Goal: Information Seeking & Learning: Learn about a topic

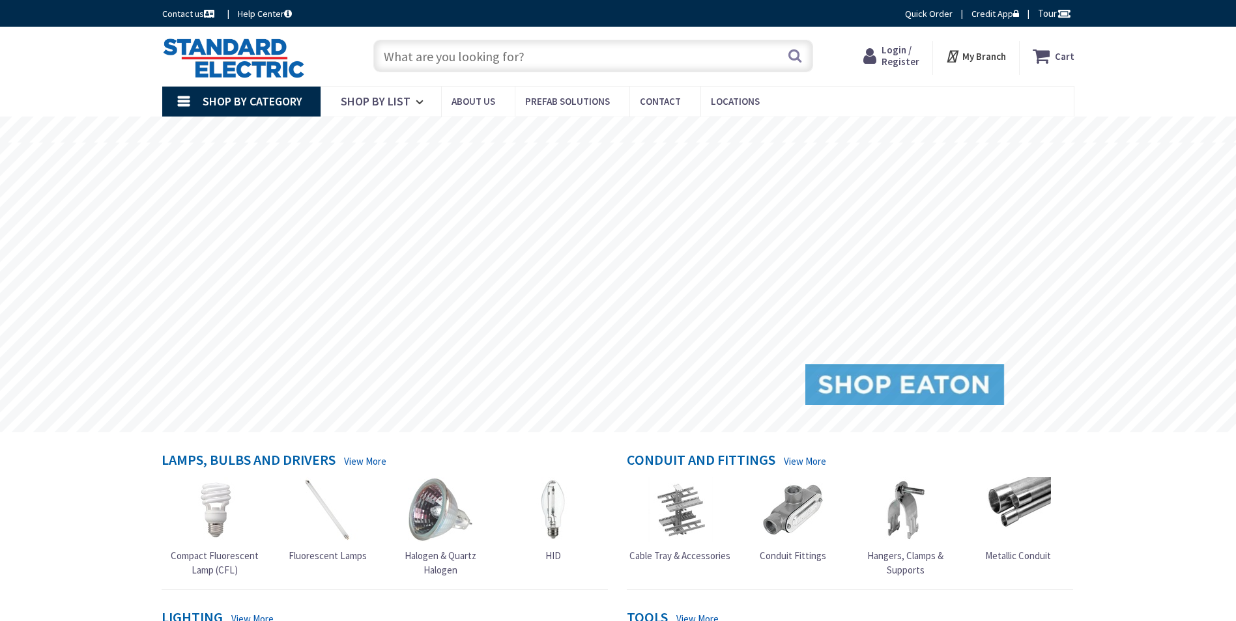
type input "[GEOGRAPHIC_DATA], [GEOGRAPHIC_DATA]"
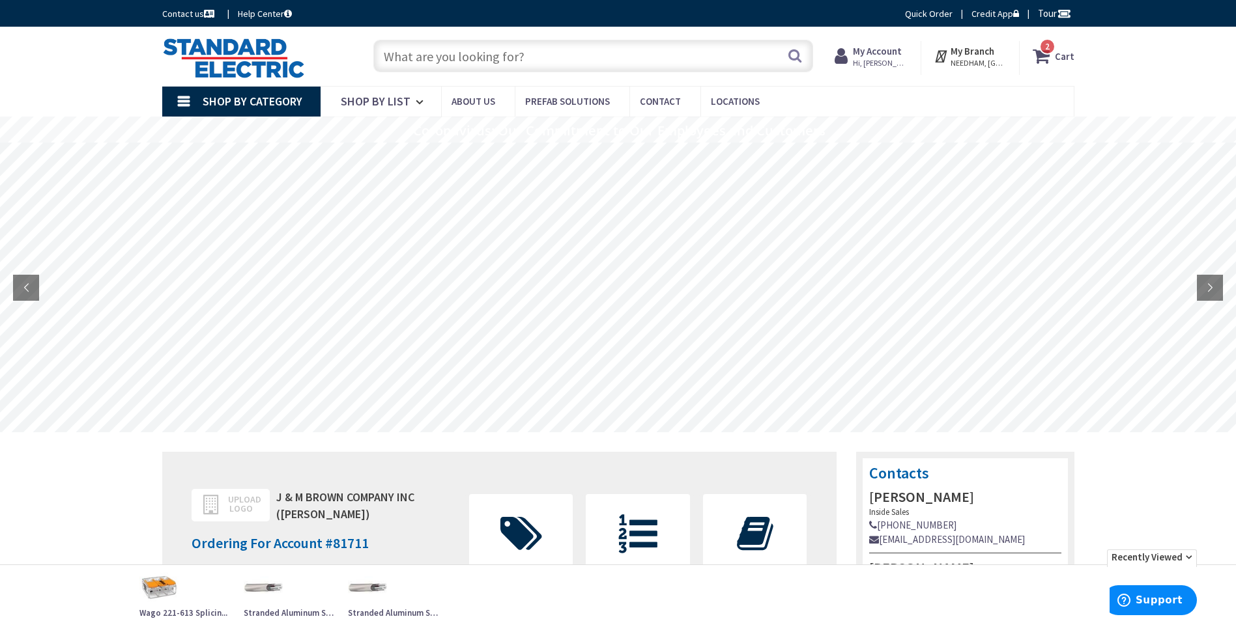
click at [715, 53] on input "text" at bounding box center [593, 56] width 440 height 33
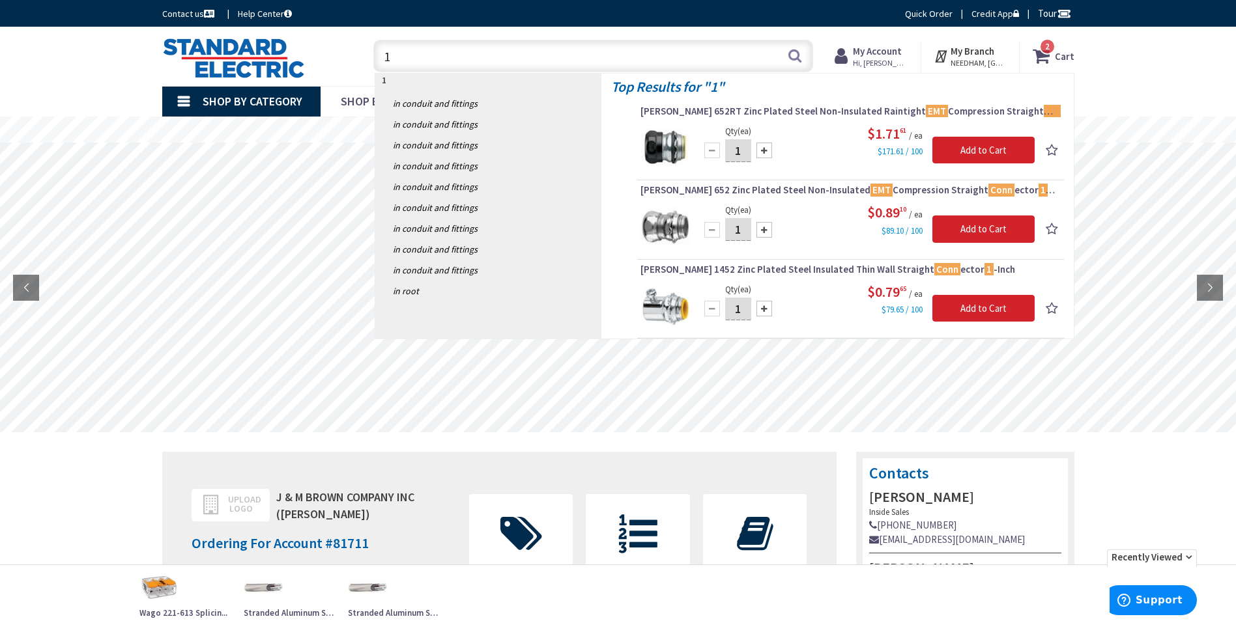
type input "1"
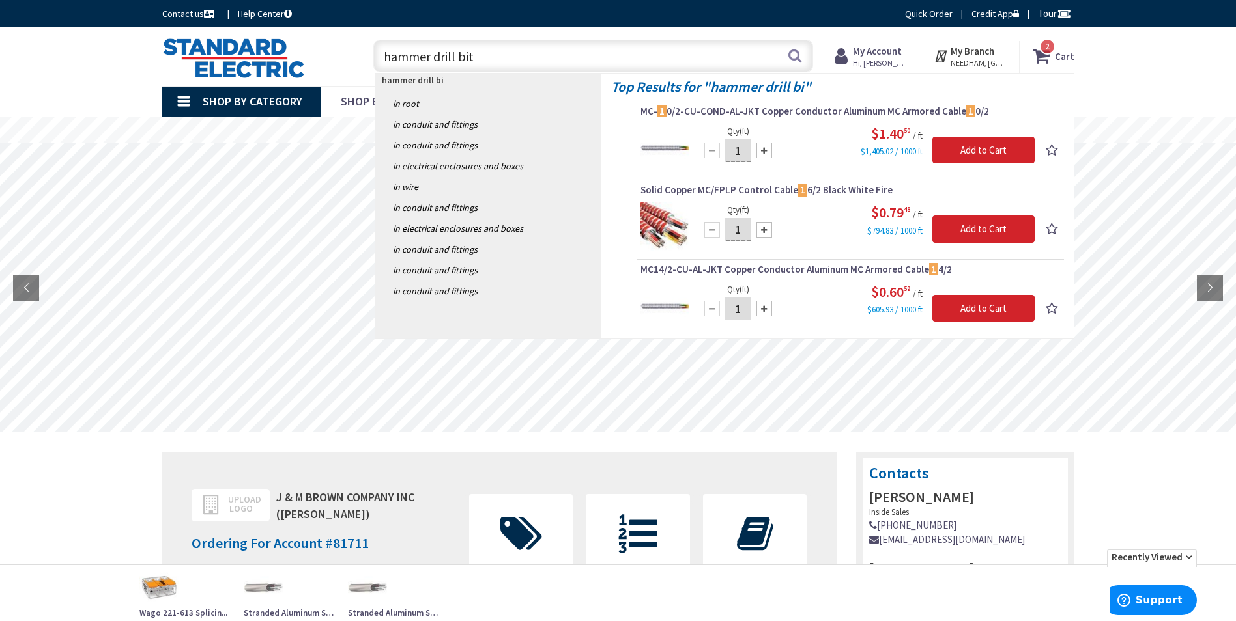
type input "hammer drill bits"
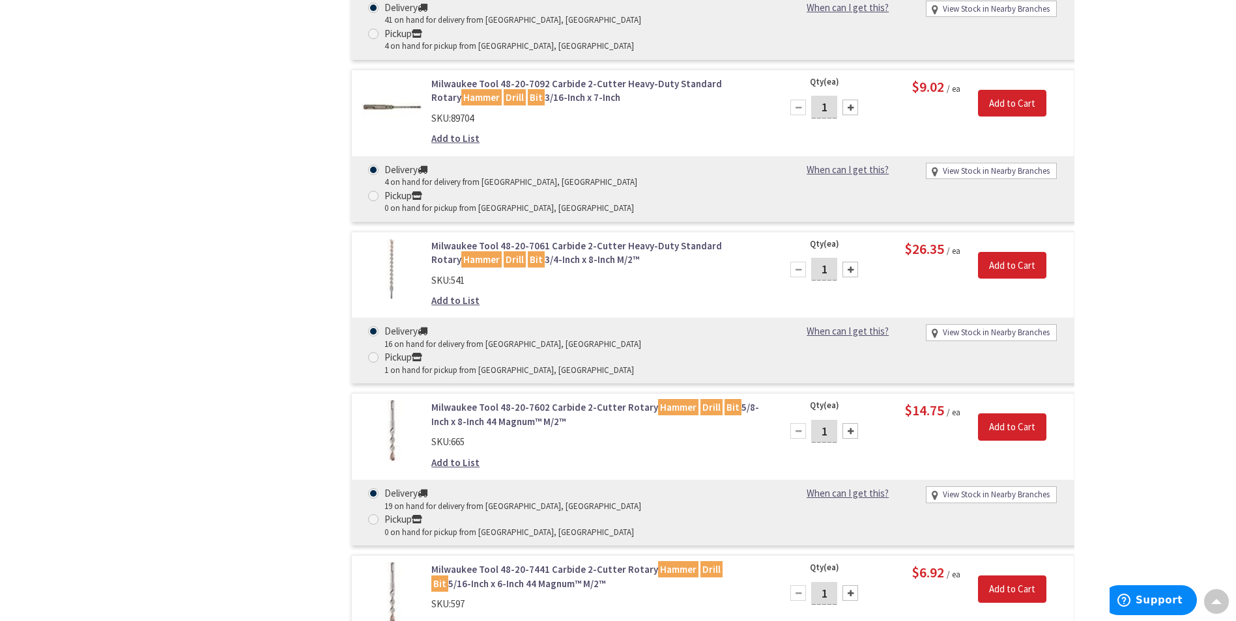
scroll to position [918, 0]
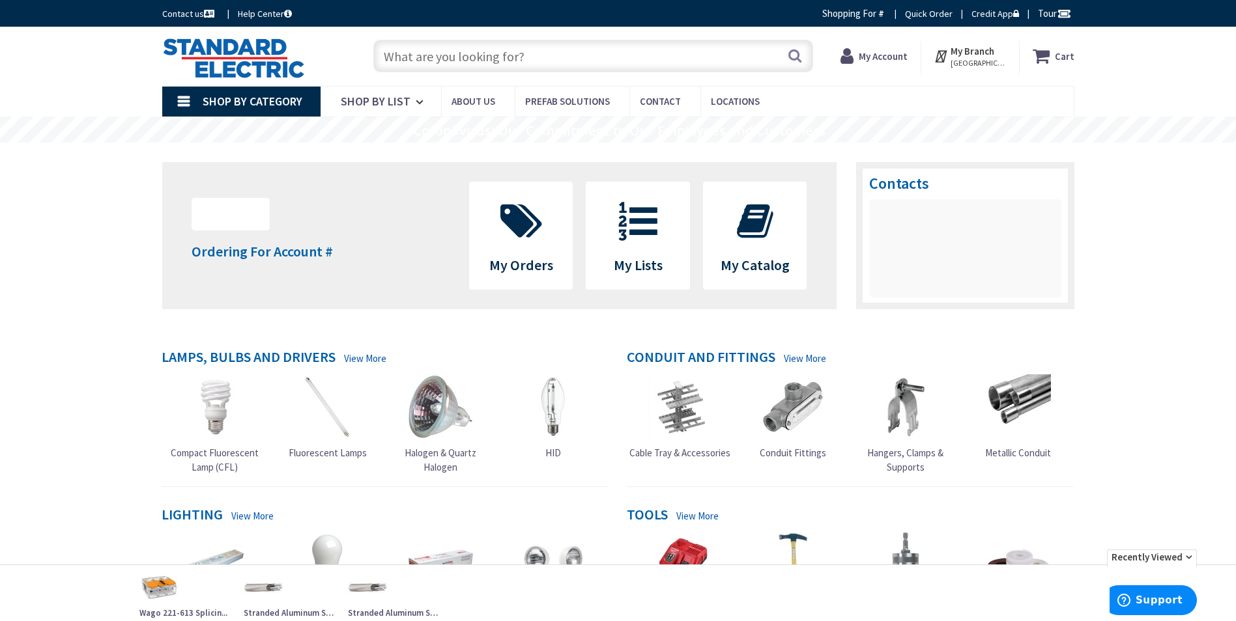
click at [640, 55] on input "text" at bounding box center [593, 56] width 440 height 33
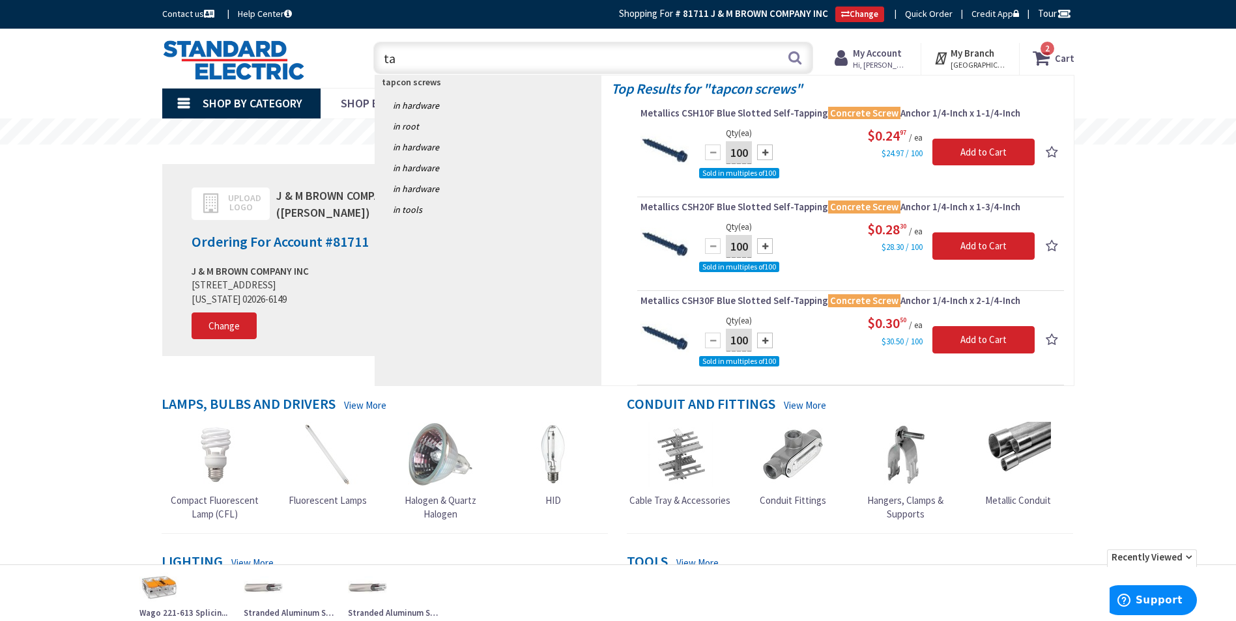
type input "t"
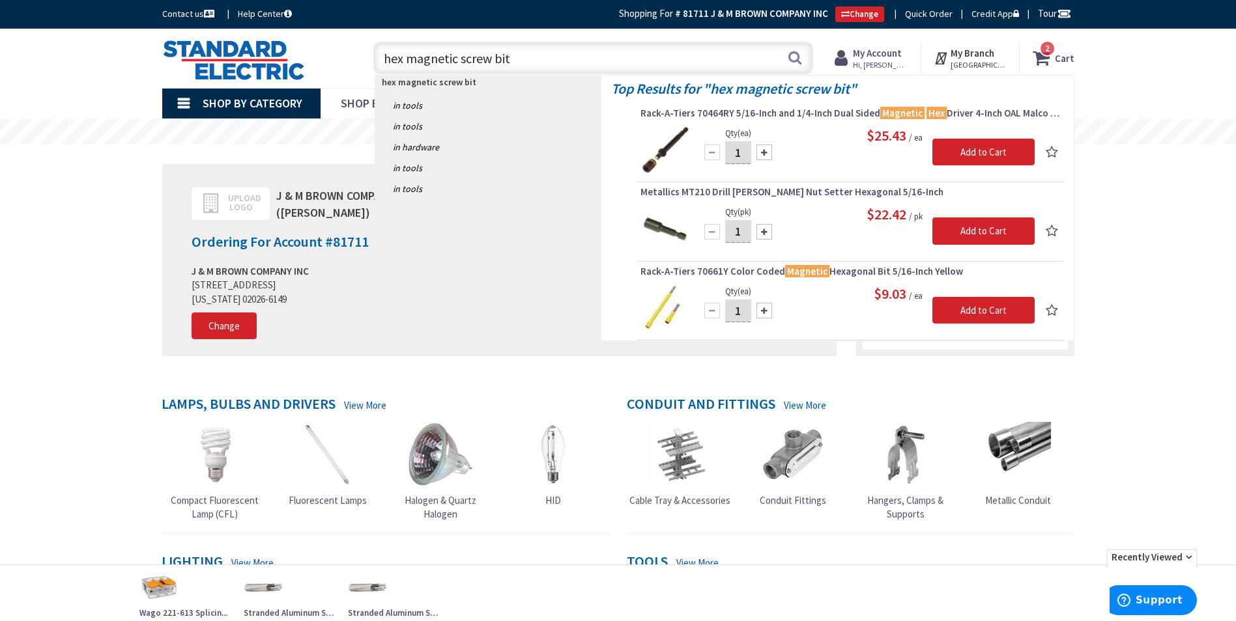
type input "hex magnetic screw bits"
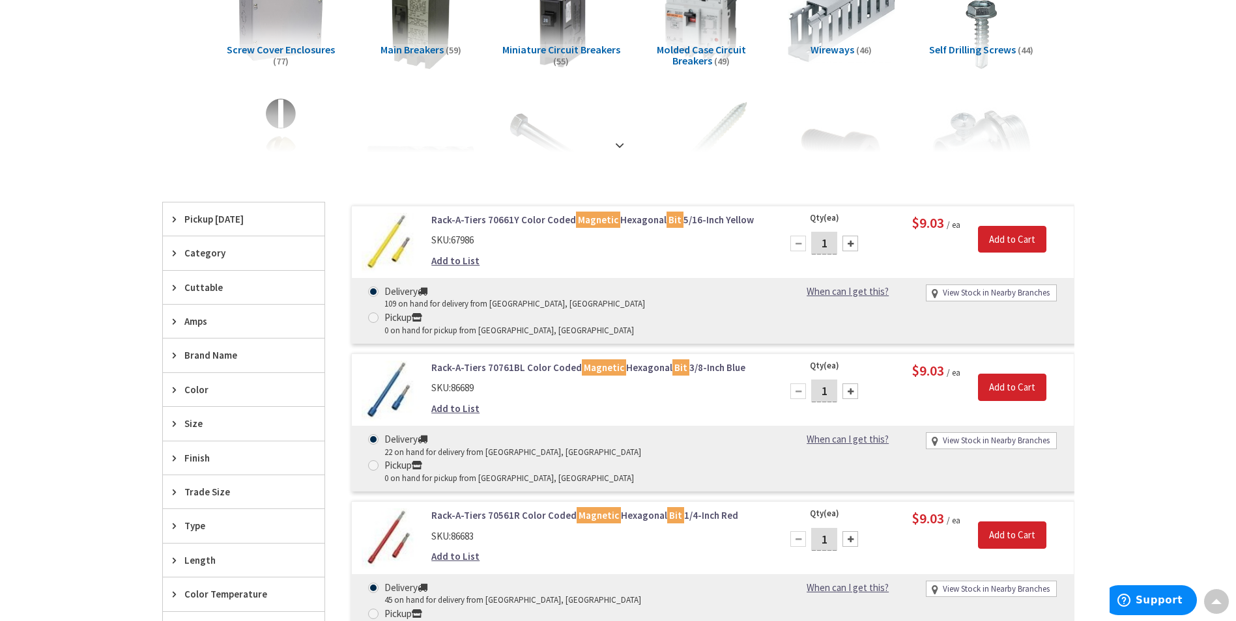
scroll to position [243, 0]
